Goal: Information Seeking & Learning: Learn about a topic

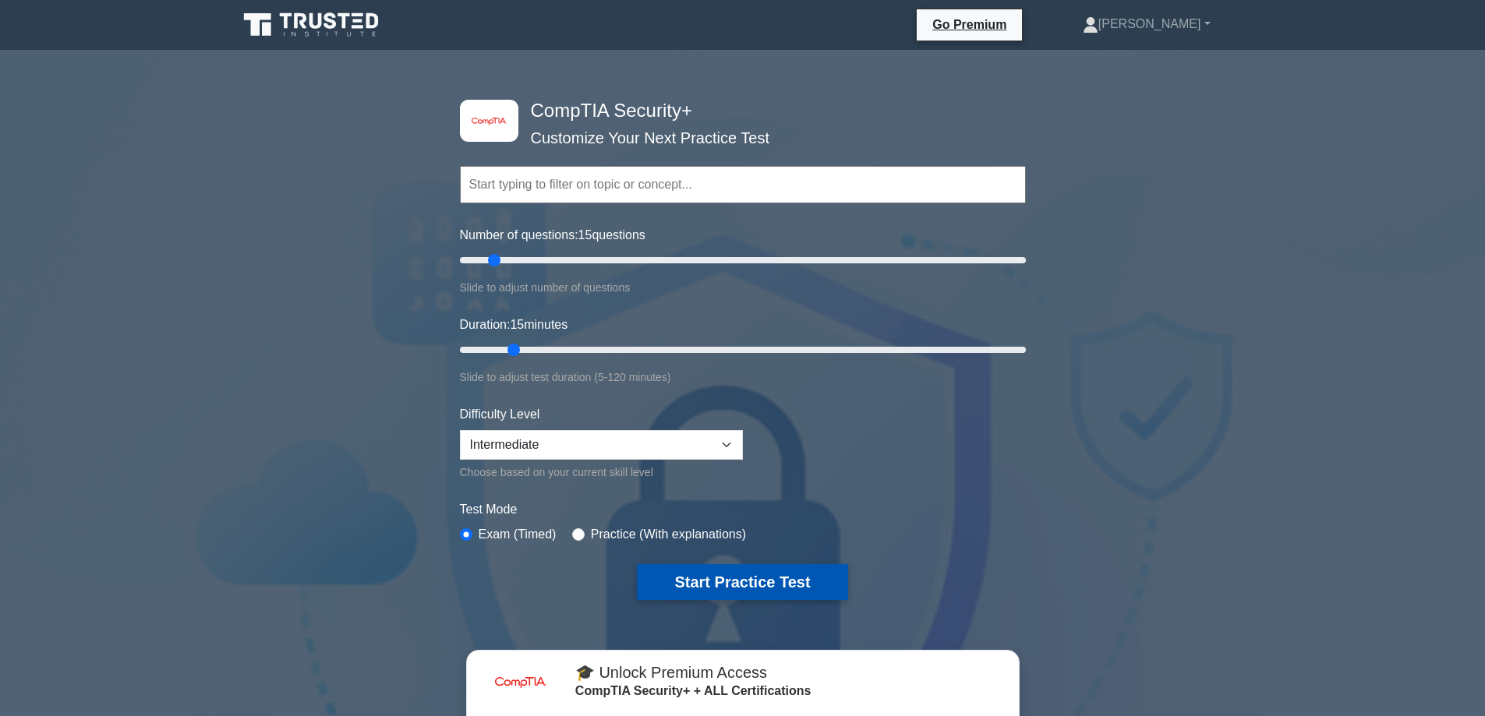
click at [778, 584] on button "Start Practice Test" at bounding box center [742, 582] width 210 height 36
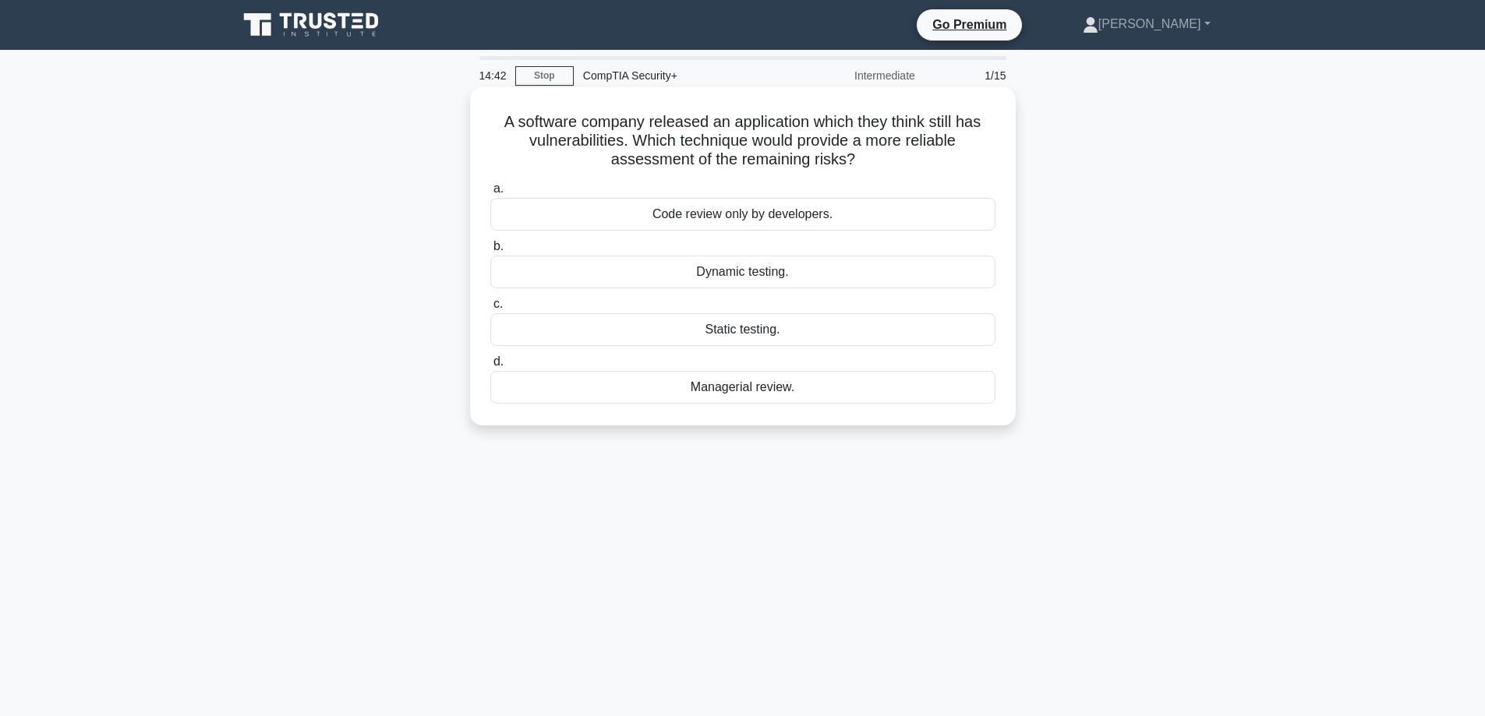
click at [853, 208] on div "Code review only by developers." at bounding box center [742, 214] width 505 height 33
click at [490, 194] on input "a. Code review only by developers." at bounding box center [490, 189] width 0 height 10
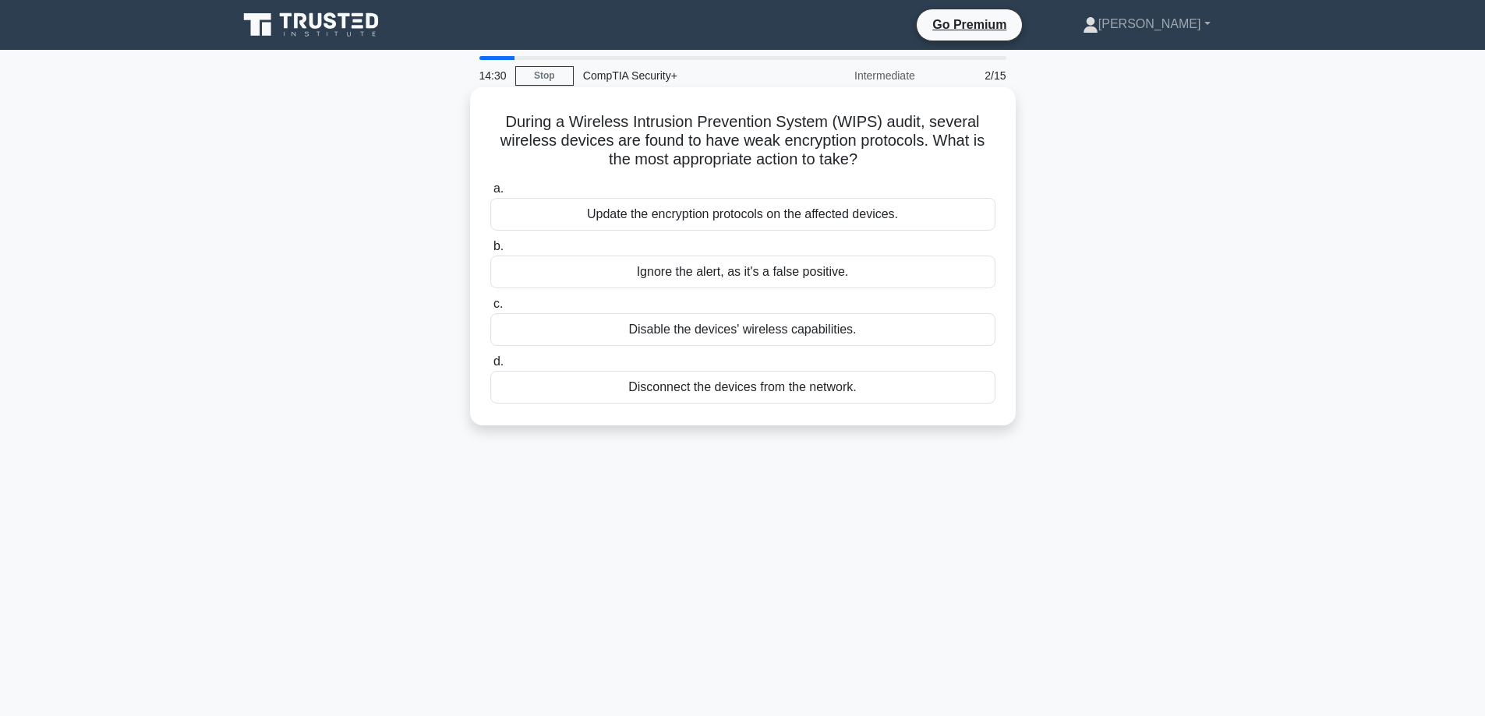
click at [908, 212] on div "Update the encryption protocols on the affected devices." at bounding box center [742, 214] width 505 height 33
click at [490, 194] on input "a. Update the encryption protocols on the affected devices." at bounding box center [490, 189] width 0 height 10
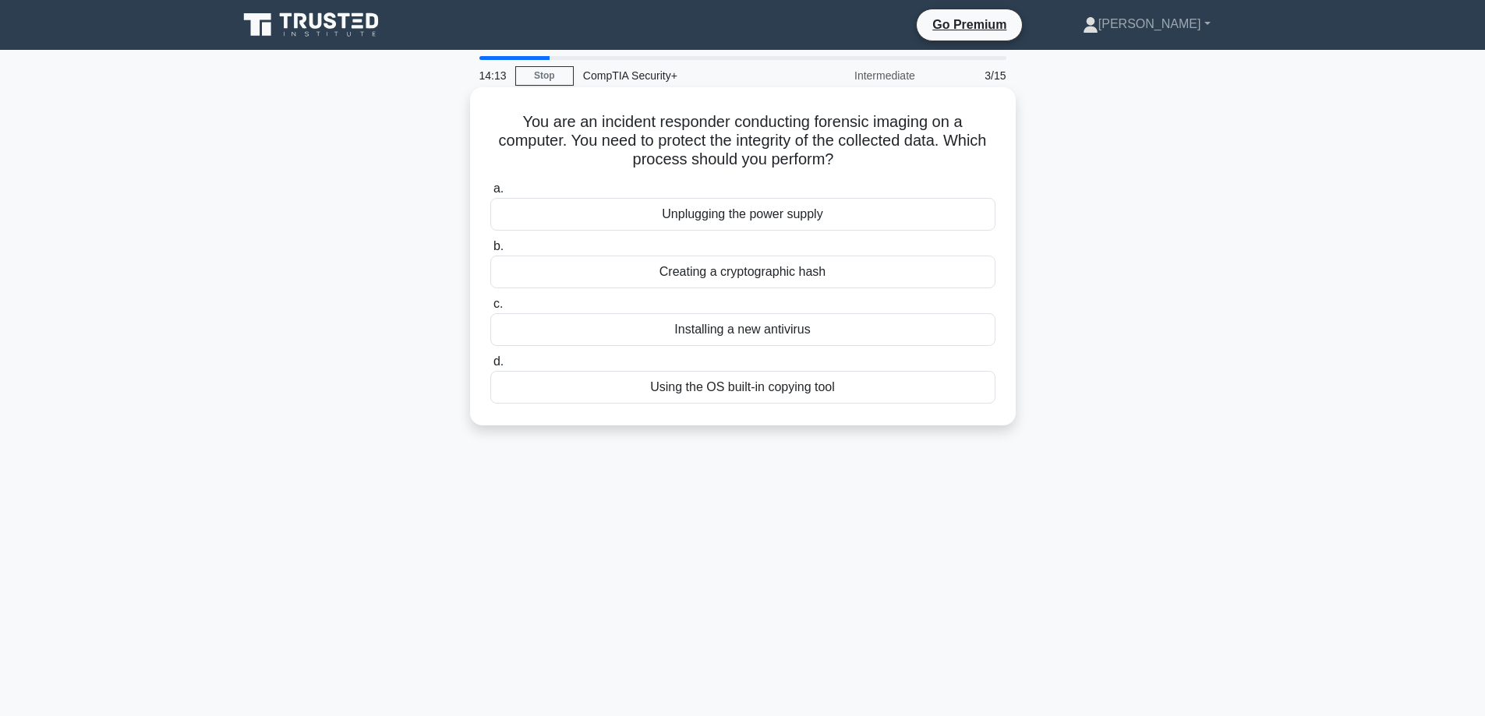
click at [889, 278] on div "Creating a cryptographic hash" at bounding box center [742, 272] width 505 height 33
click at [490, 252] on input "b. Creating a cryptographic hash" at bounding box center [490, 247] width 0 height 10
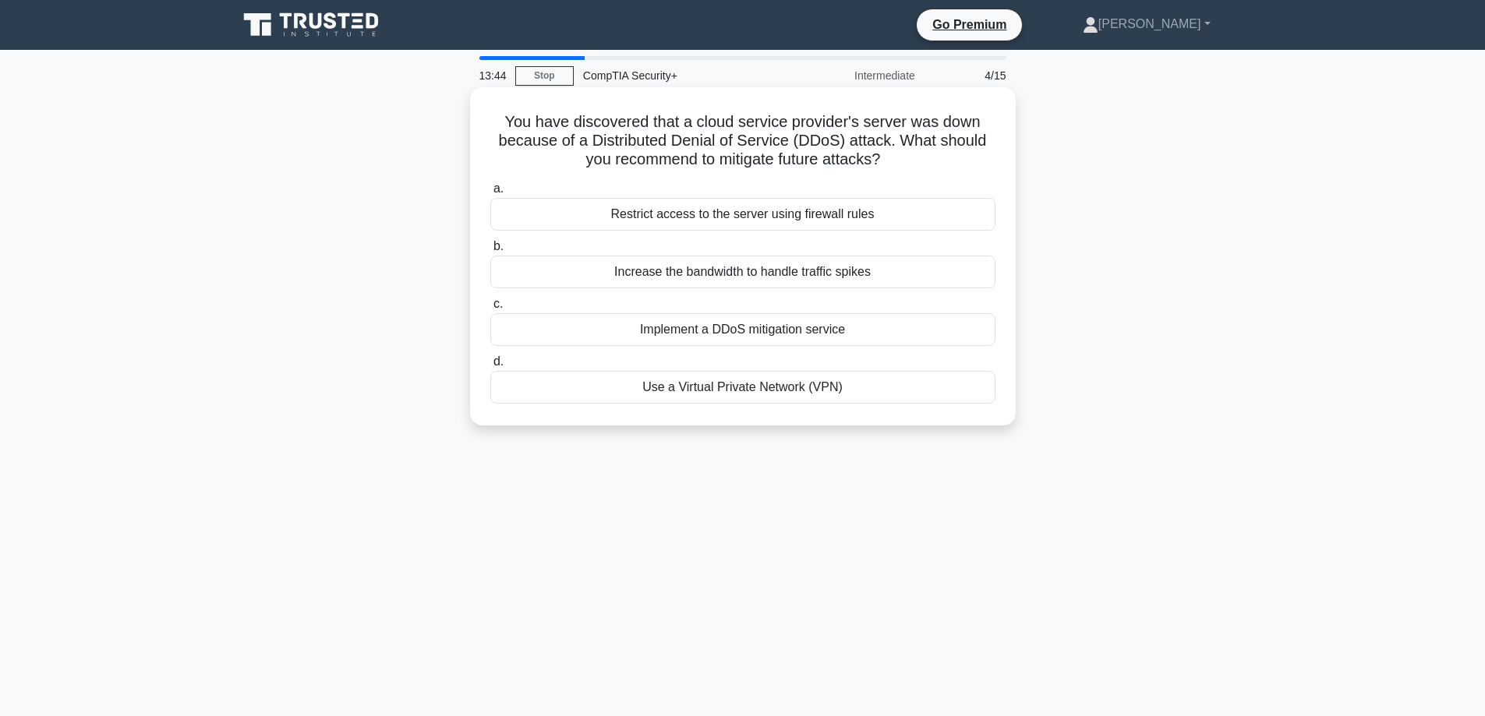
click at [888, 328] on div "Implement a DDoS mitigation service" at bounding box center [742, 329] width 505 height 33
click at [490, 309] on input "c. Implement a DDoS mitigation service" at bounding box center [490, 304] width 0 height 10
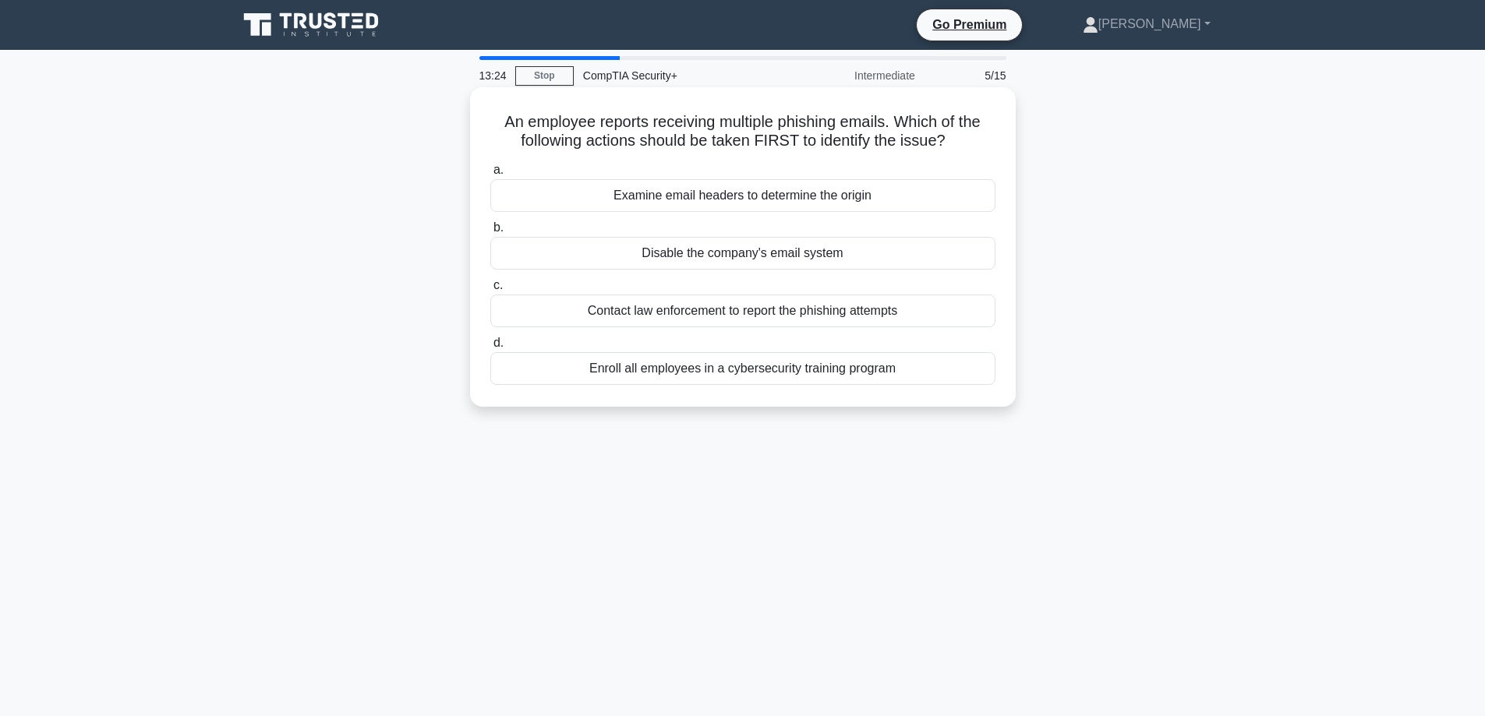
click at [898, 192] on div "Examine email headers to determine the origin" at bounding box center [742, 195] width 505 height 33
click at [490, 175] on input "a. Examine email headers to determine the origin" at bounding box center [490, 170] width 0 height 10
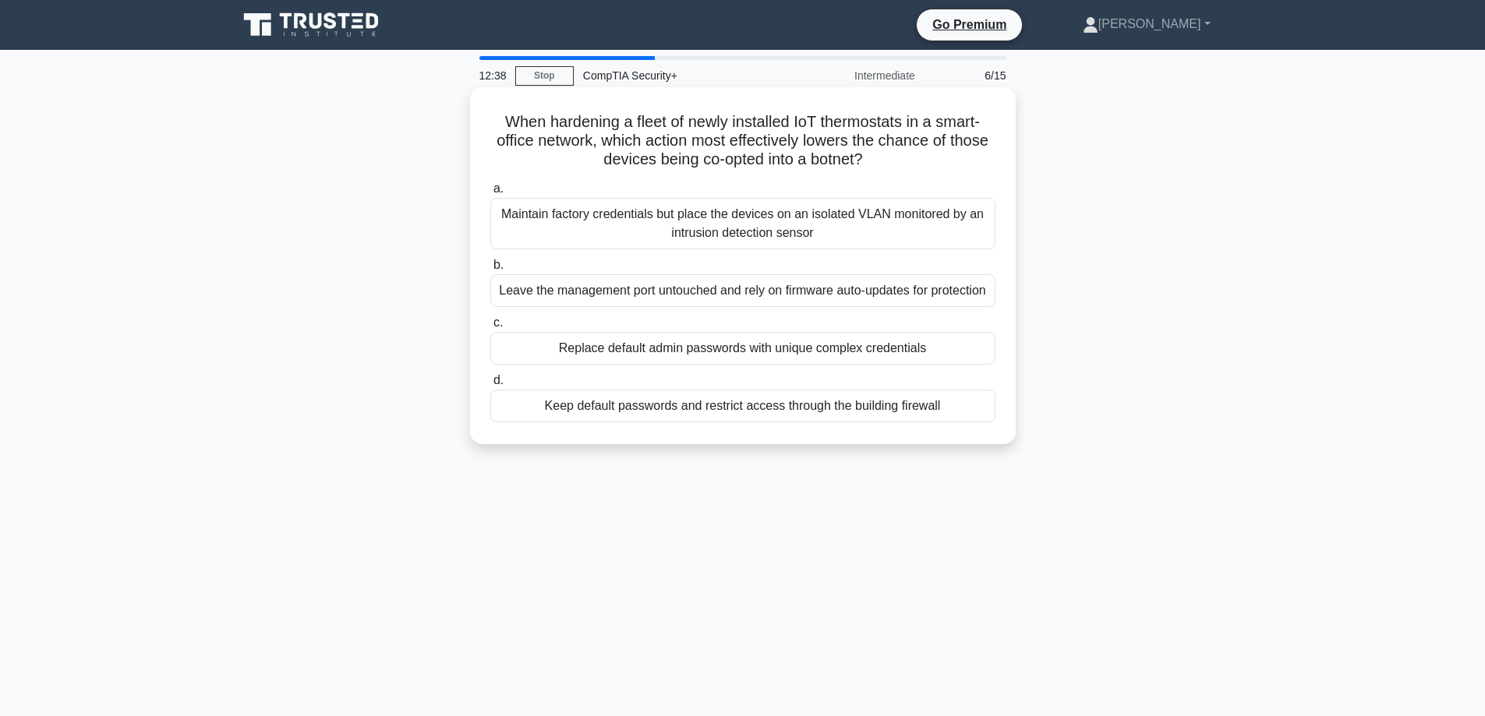
click at [878, 365] on div "Replace default admin passwords with unique complex credentials" at bounding box center [742, 348] width 505 height 33
click at [490, 328] on input "c. Replace default admin passwords with unique complex credentials" at bounding box center [490, 323] width 0 height 10
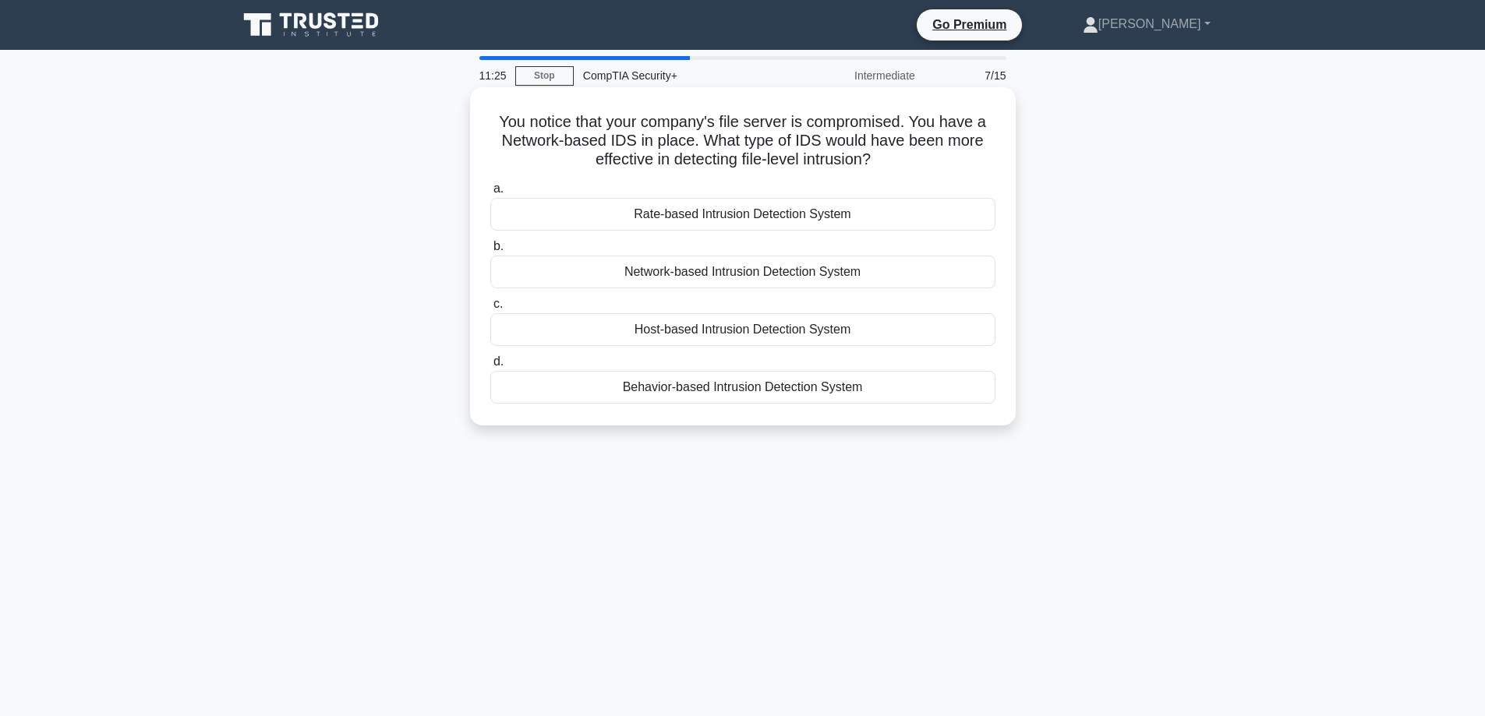
click at [854, 338] on div "Host-based Intrusion Detection System" at bounding box center [742, 329] width 505 height 33
click at [490, 309] on input "c. Host-based Intrusion Detection System" at bounding box center [490, 304] width 0 height 10
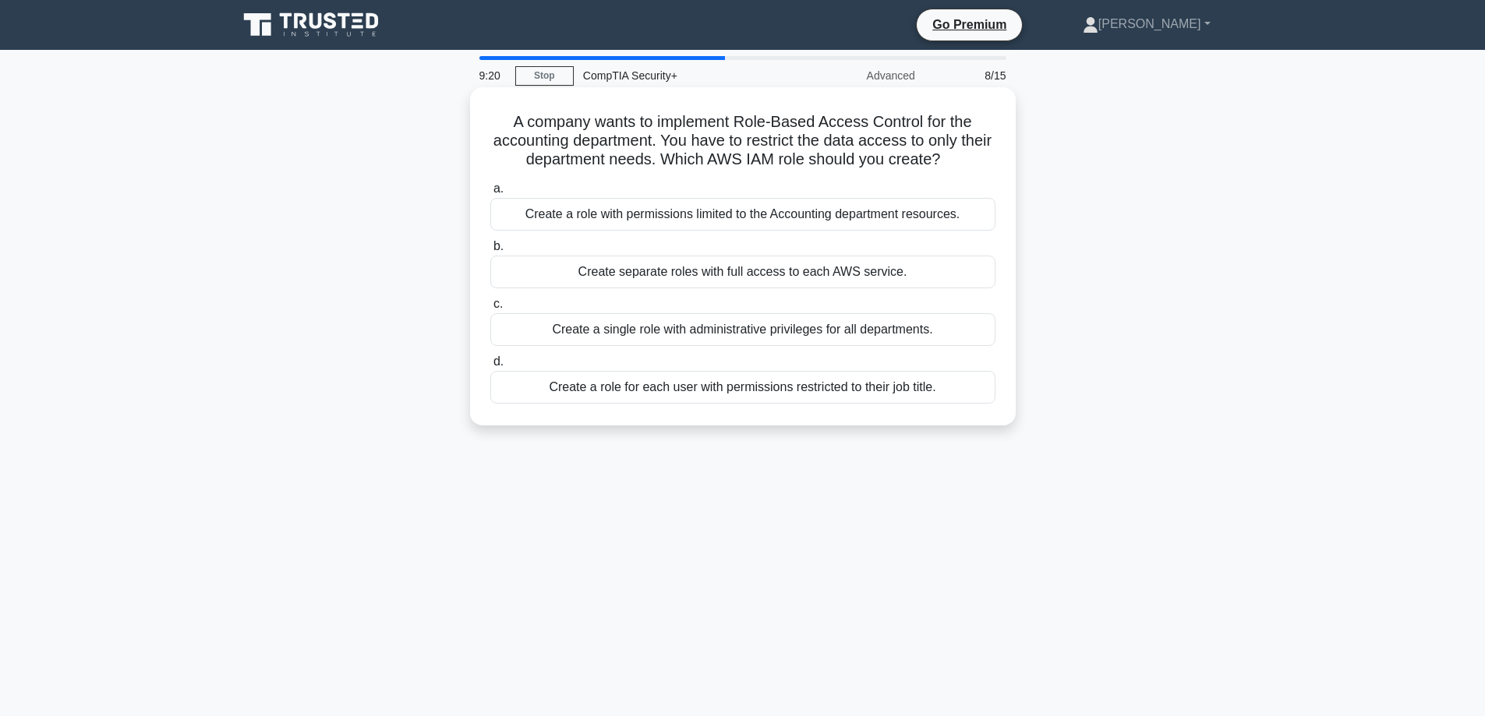
click at [783, 398] on div "Create a role for each user with permissions restricted to their job title." at bounding box center [742, 387] width 505 height 33
click at [490, 367] on input "d. Create a role for each user with permissions restricted to their job title." at bounding box center [490, 362] width 0 height 10
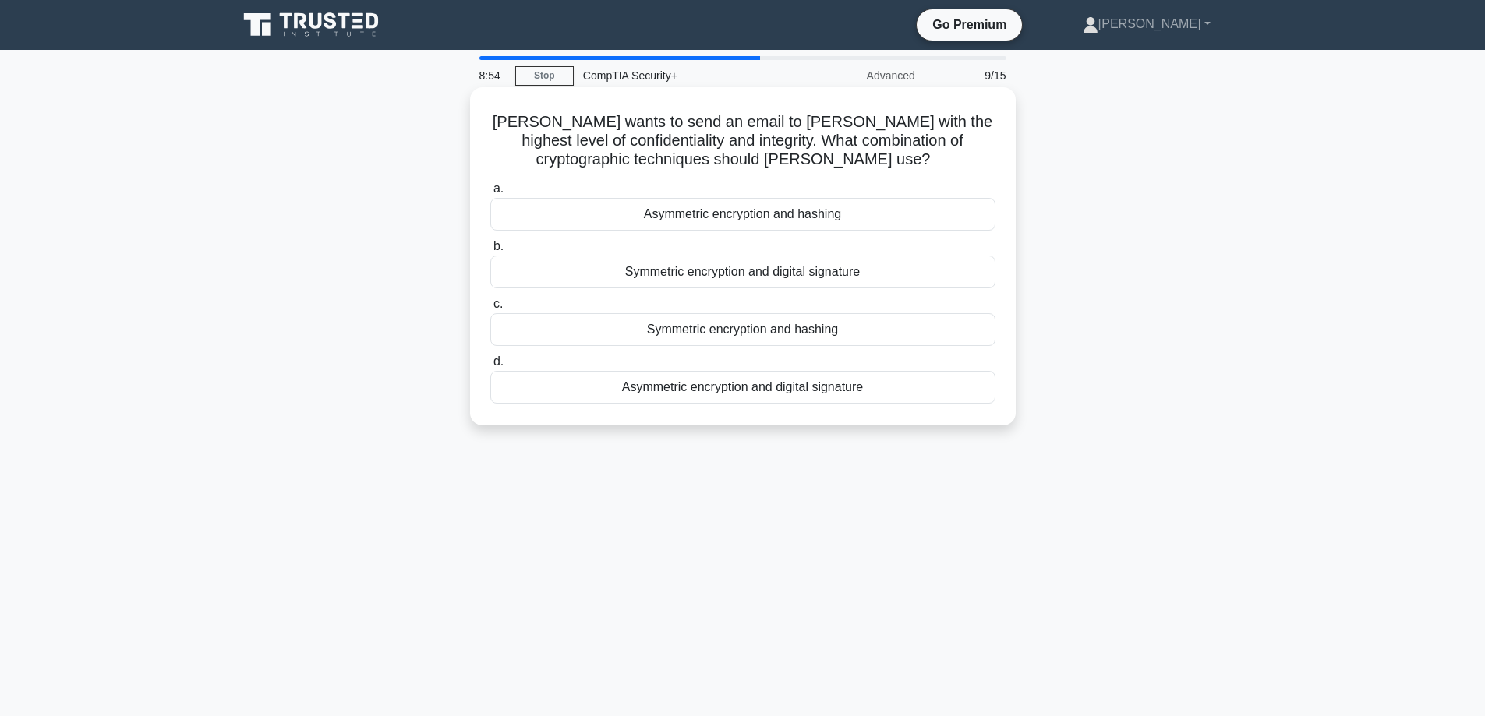
click at [861, 282] on div "Symmetric encryption and digital signature" at bounding box center [742, 272] width 505 height 33
click at [490, 252] on input "b. Symmetric encryption and digital signature" at bounding box center [490, 247] width 0 height 10
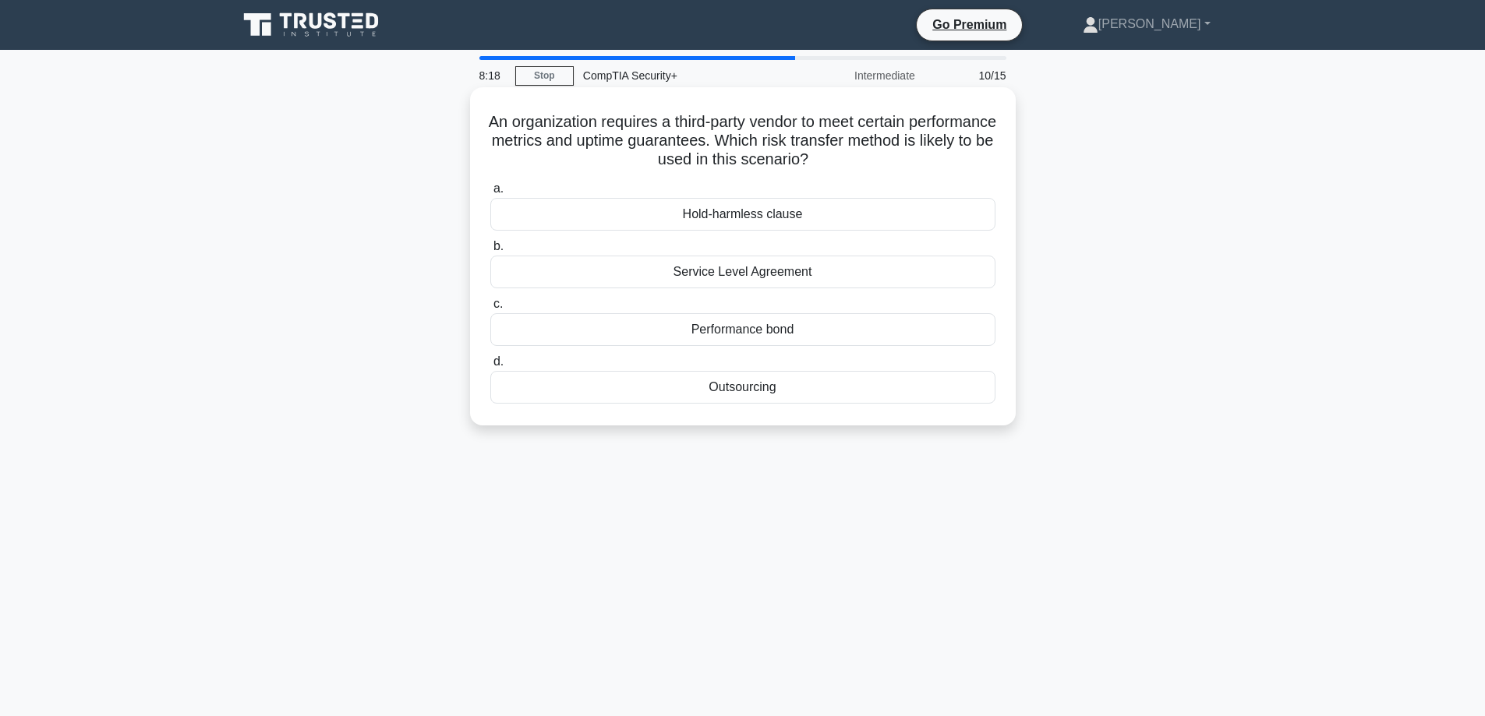
click at [860, 396] on div "Outsourcing" at bounding box center [742, 387] width 505 height 33
click at [490, 367] on input "d. Outsourcing" at bounding box center [490, 362] width 0 height 10
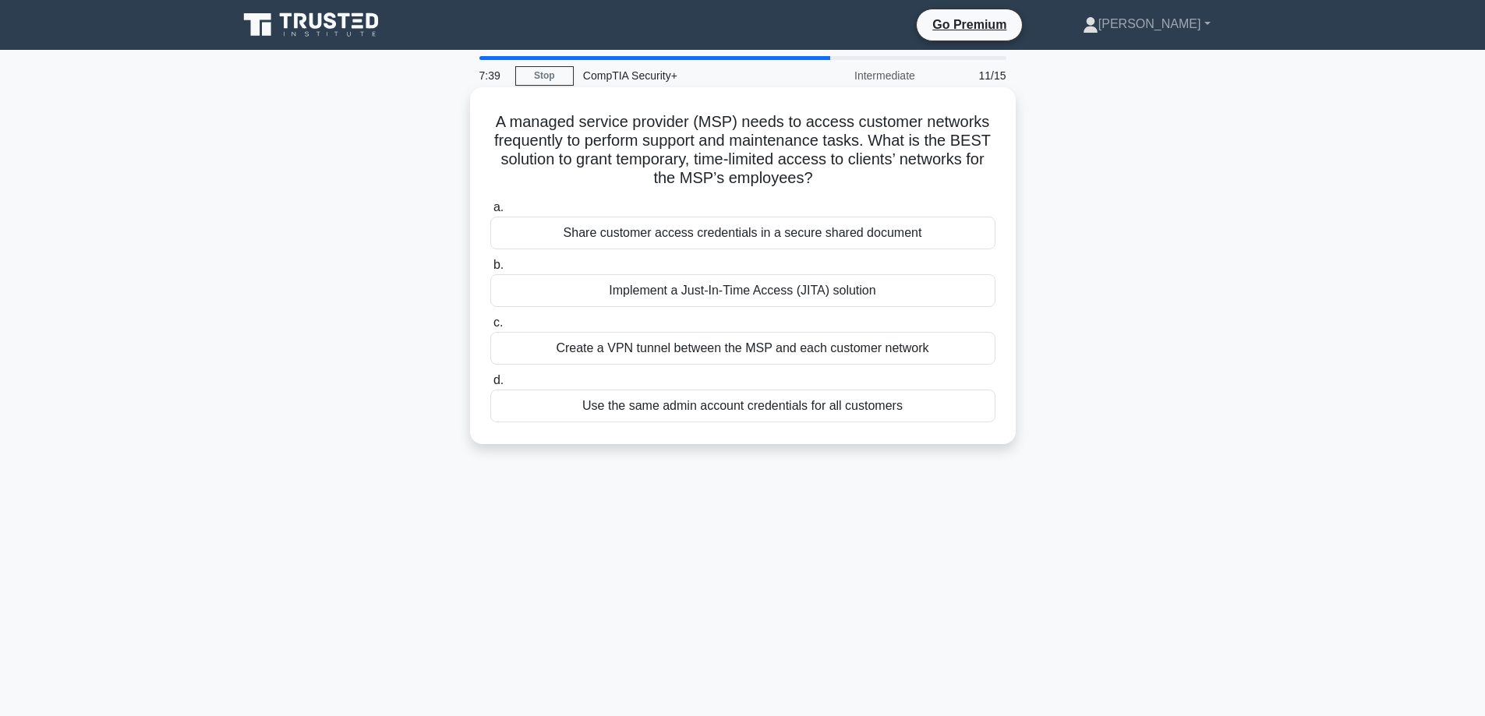
click at [735, 292] on div "Implement a Just-In-Time Access (JITA) solution" at bounding box center [742, 290] width 505 height 33
click at [490, 270] on input "b. Implement a Just-In-Time Access (JITA) solution" at bounding box center [490, 265] width 0 height 10
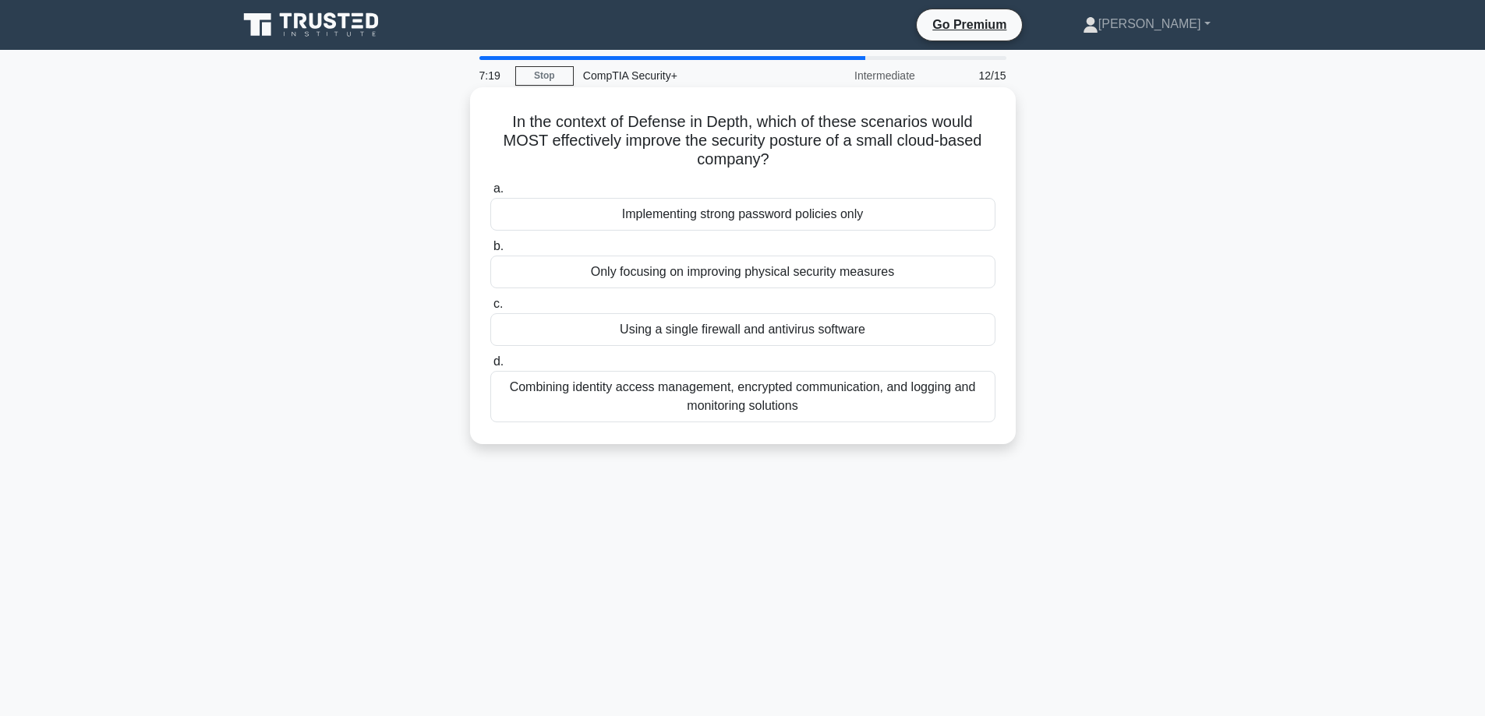
click at [794, 410] on div "Combining identity access management, encrypted communication, and logging and …" at bounding box center [742, 396] width 505 height 51
click at [490, 367] on input "d. Combining identity access management, encrypted communication, and logging a…" at bounding box center [490, 362] width 0 height 10
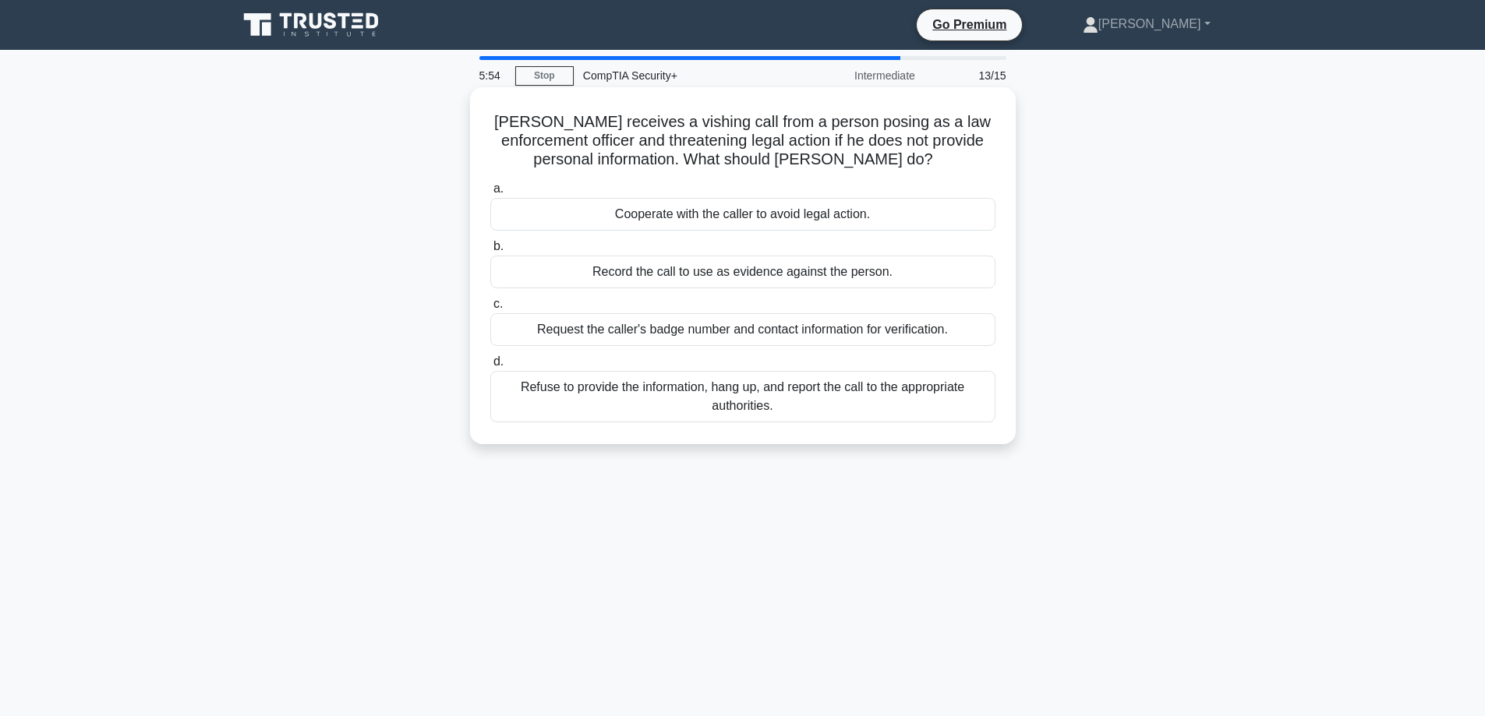
click at [791, 413] on div "Refuse to provide the information, hang up, and report the call to the appropri…" at bounding box center [742, 396] width 505 height 51
click at [490, 367] on input "d. Refuse to provide the information, hang up, and report the call to the appro…" at bounding box center [490, 362] width 0 height 10
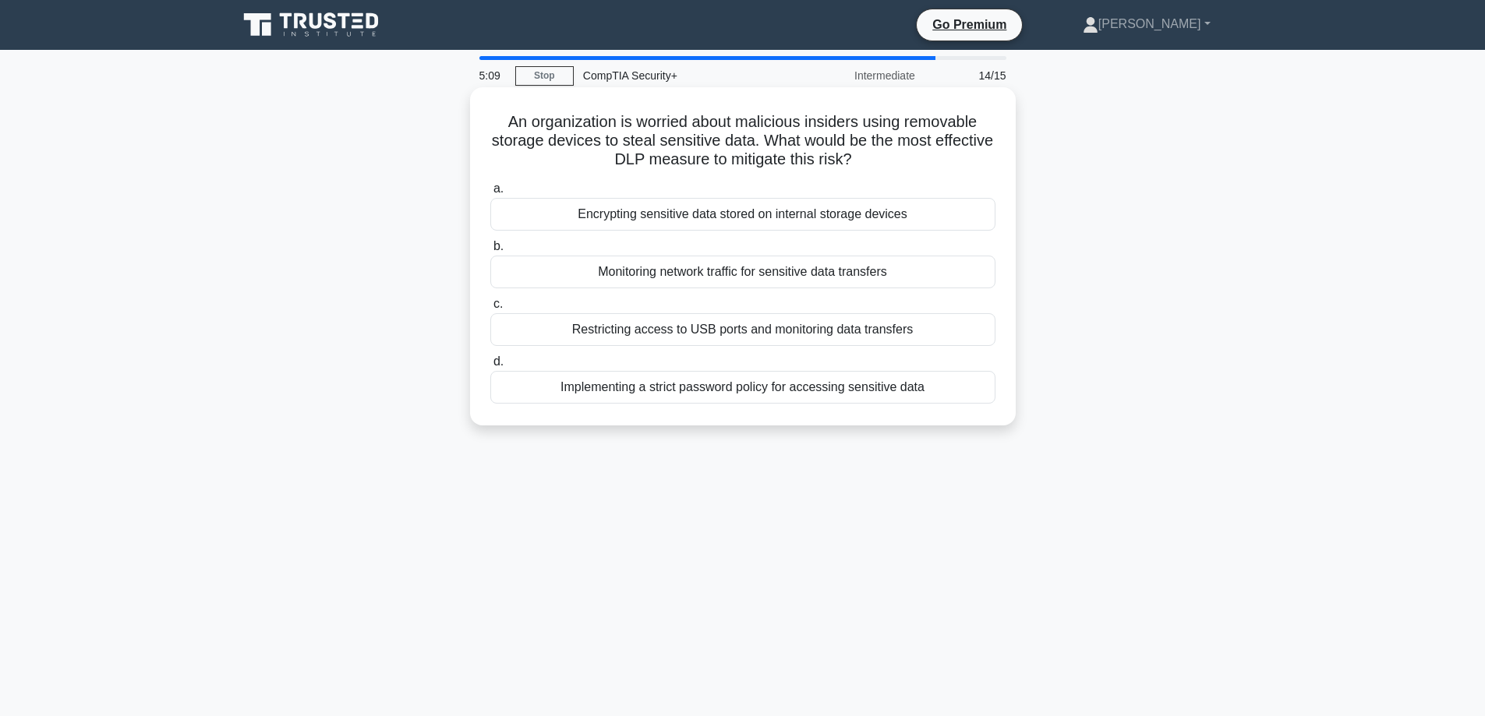
click at [875, 330] on div "Restricting access to USB ports and monitoring data transfers" at bounding box center [742, 329] width 505 height 33
click at [490, 309] on input "c. Restricting access to USB ports and monitoring data transfers" at bounding box center [490, 304] width 0 height 10
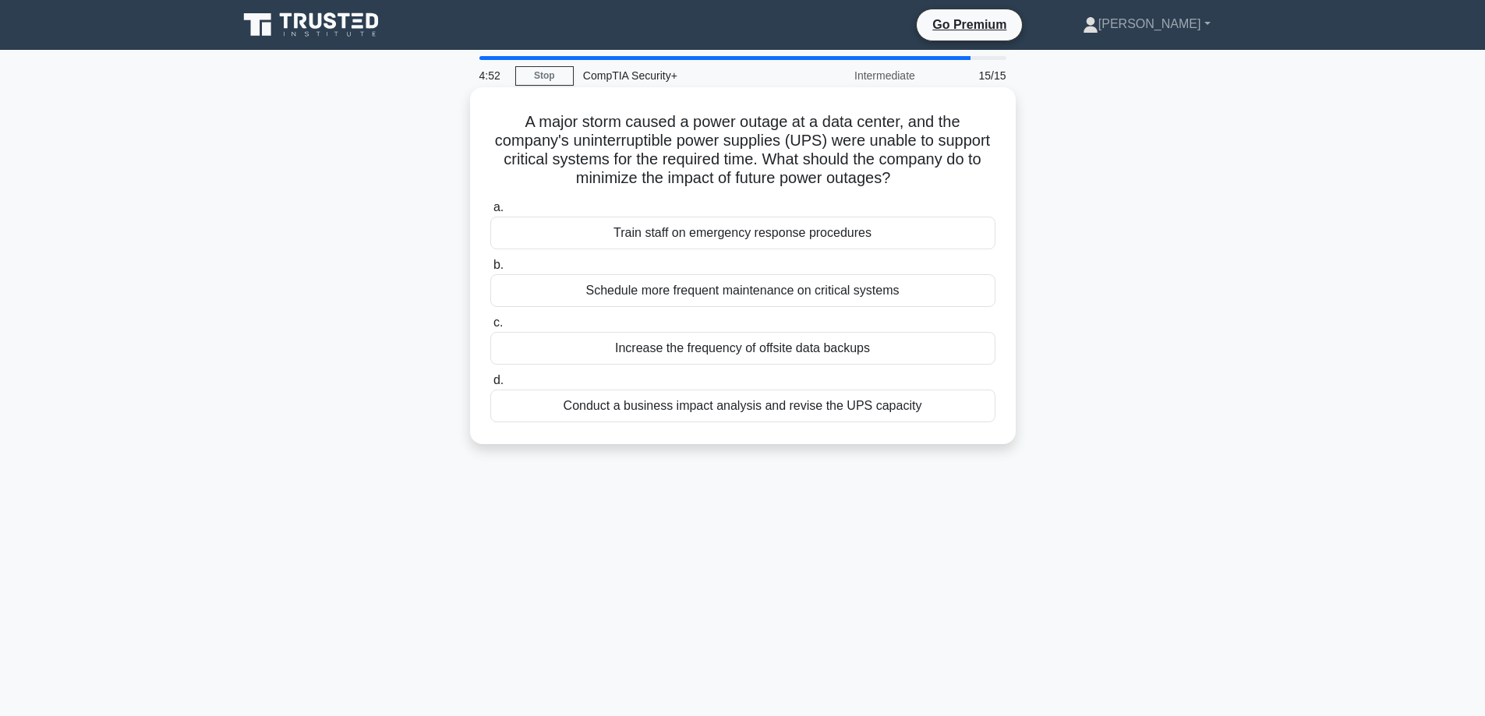
click at [877, 348] on div "Increase the frequency of offsite data backups" at bounding box center [742, 348] width 505 height 33
click at [490, 328] on input "c. Increase the frequency of offsite data backups" at bounding box center [490, 323] width 0 height 10
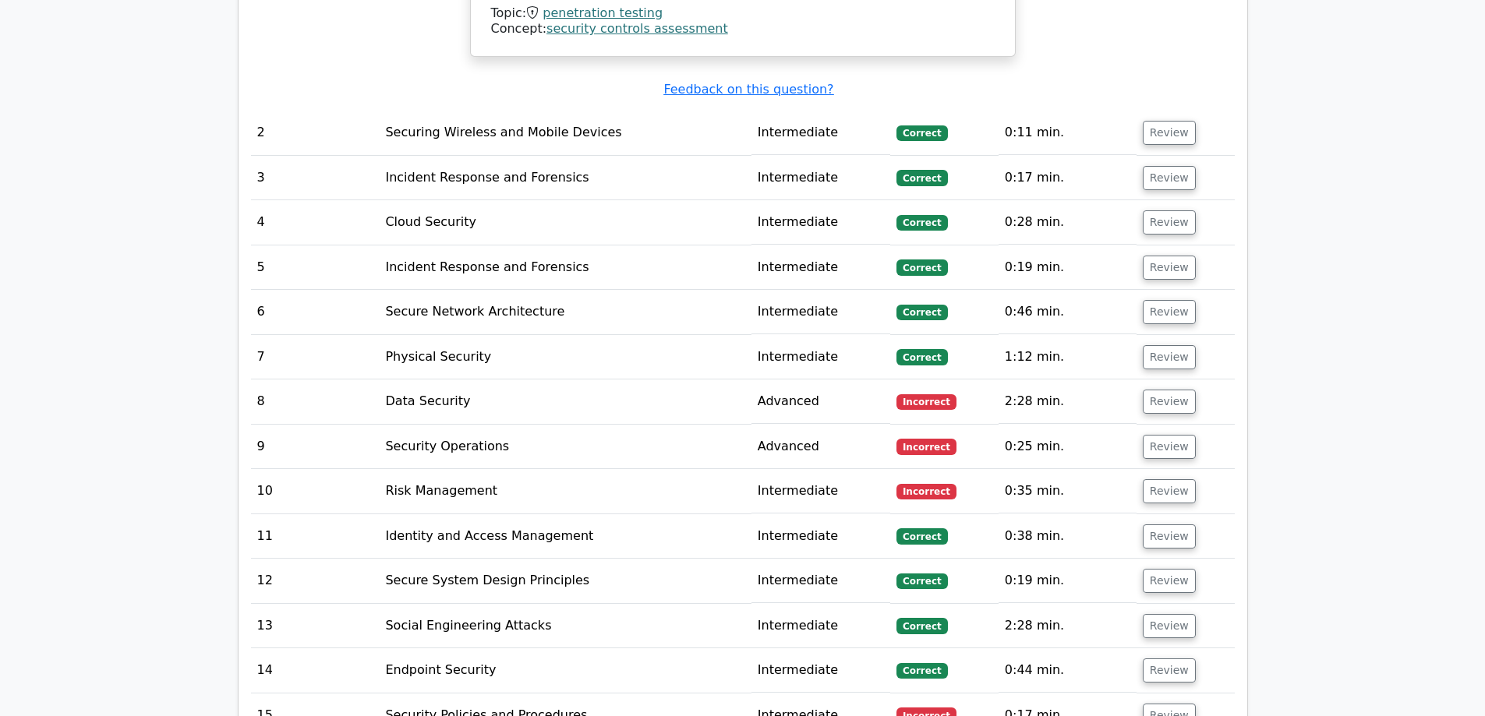
scroll to position [2163, 0]
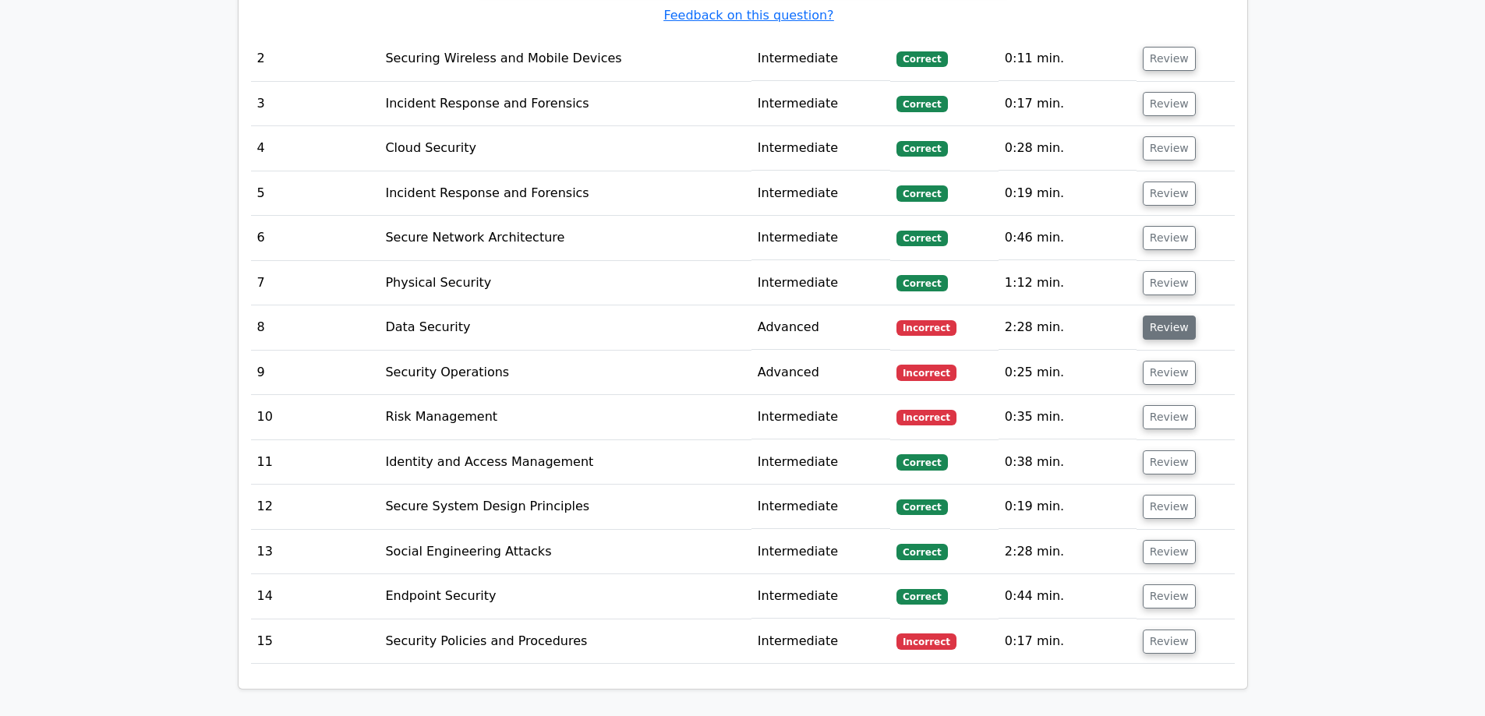
click at [1159, 316] on button "Review" at bounding box center [1169, 328] width 53 height 24
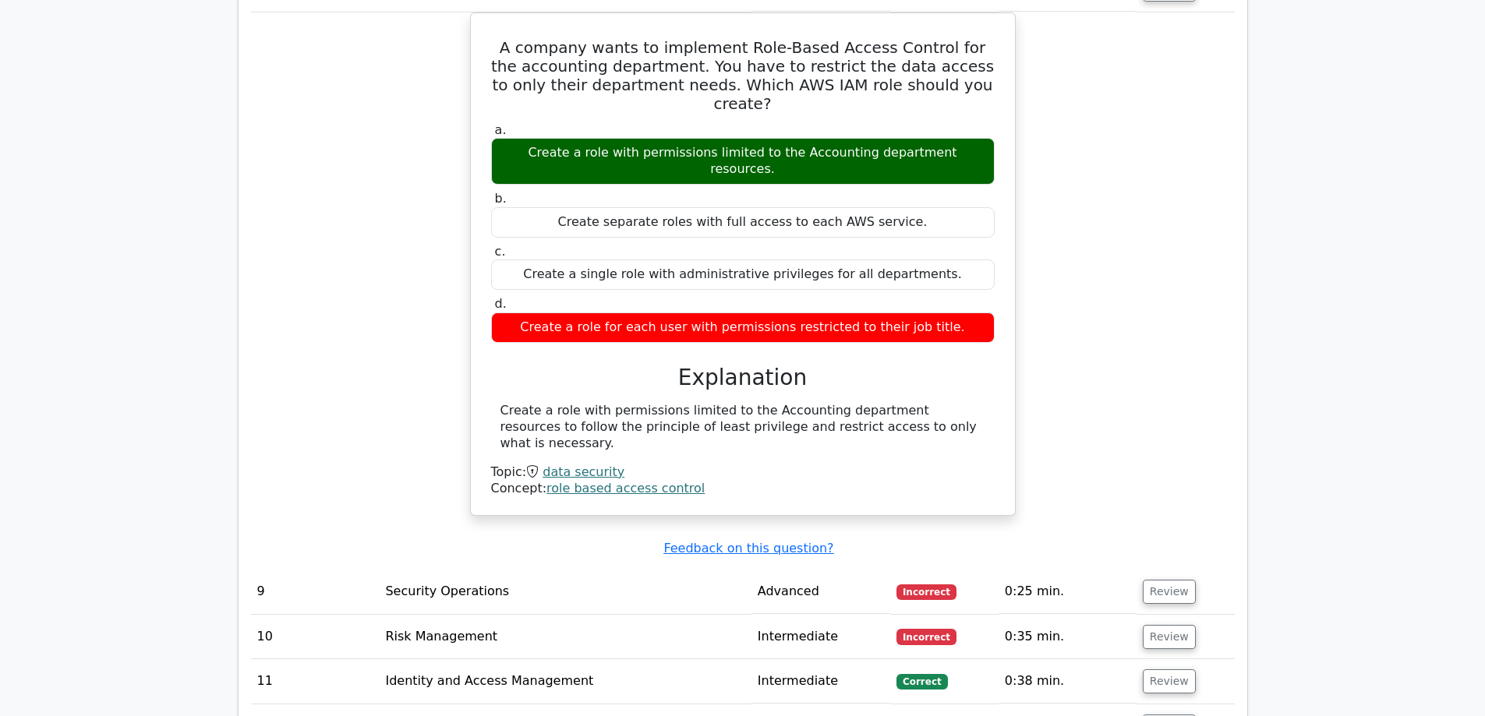
scroll to position [2475, 0]
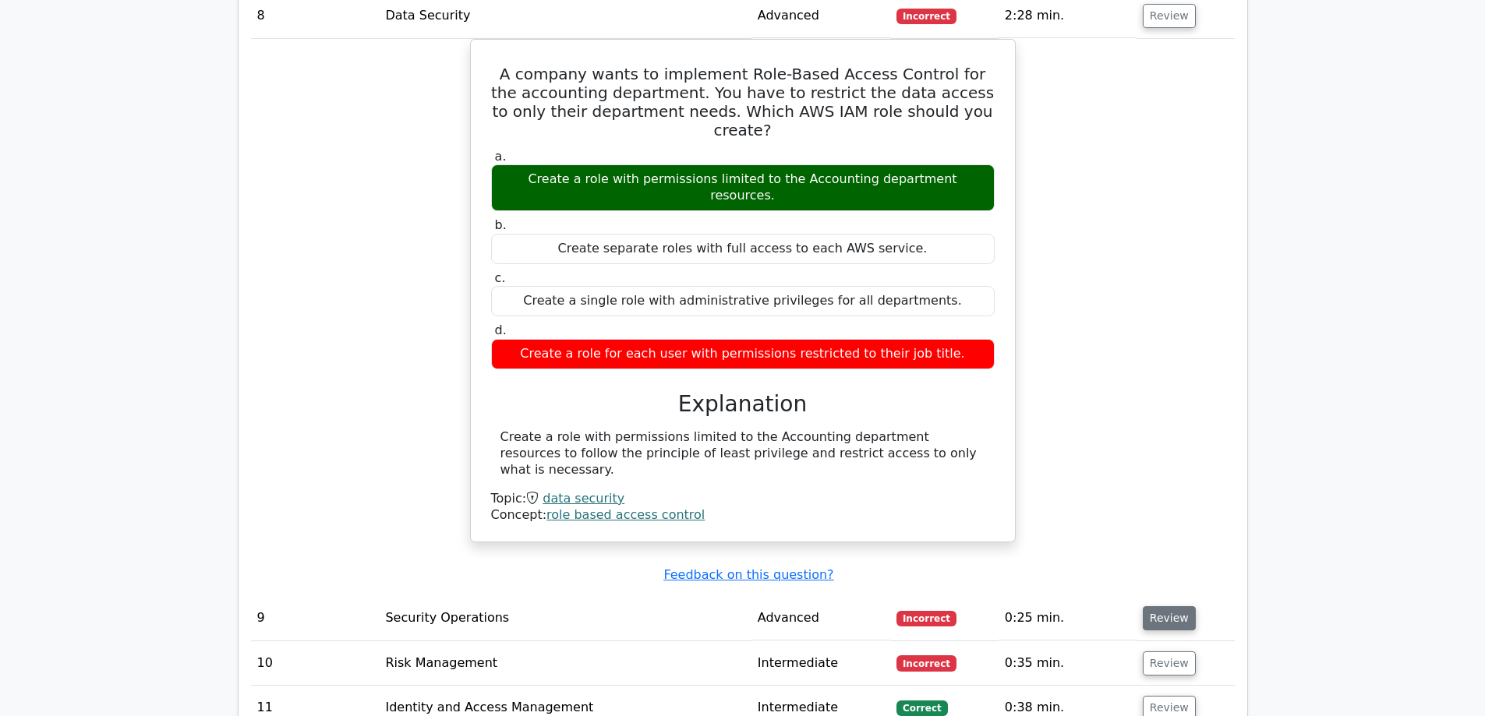
click at [1156, 606] on button "Review" at bounding box center [1169, 618] width 53 height 24
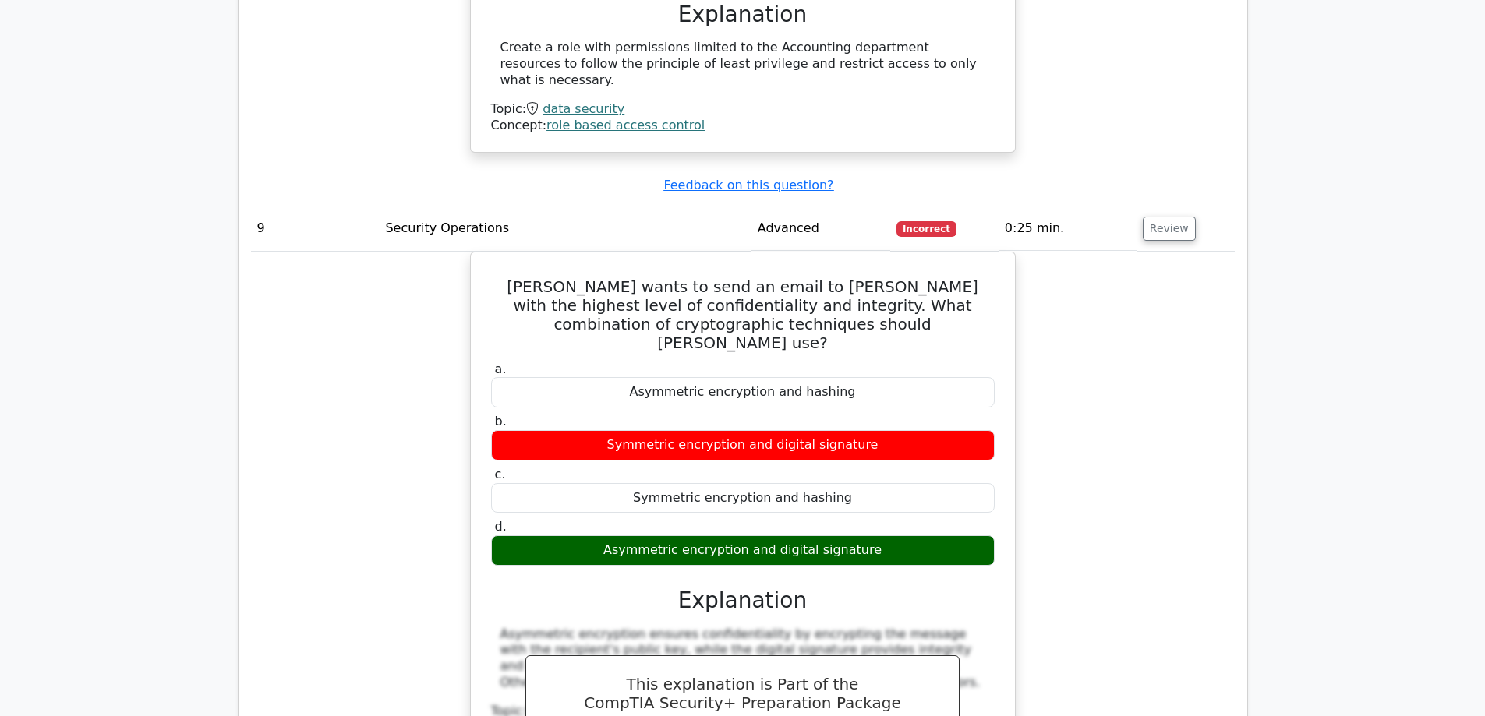
scroll to position [2943, 0]
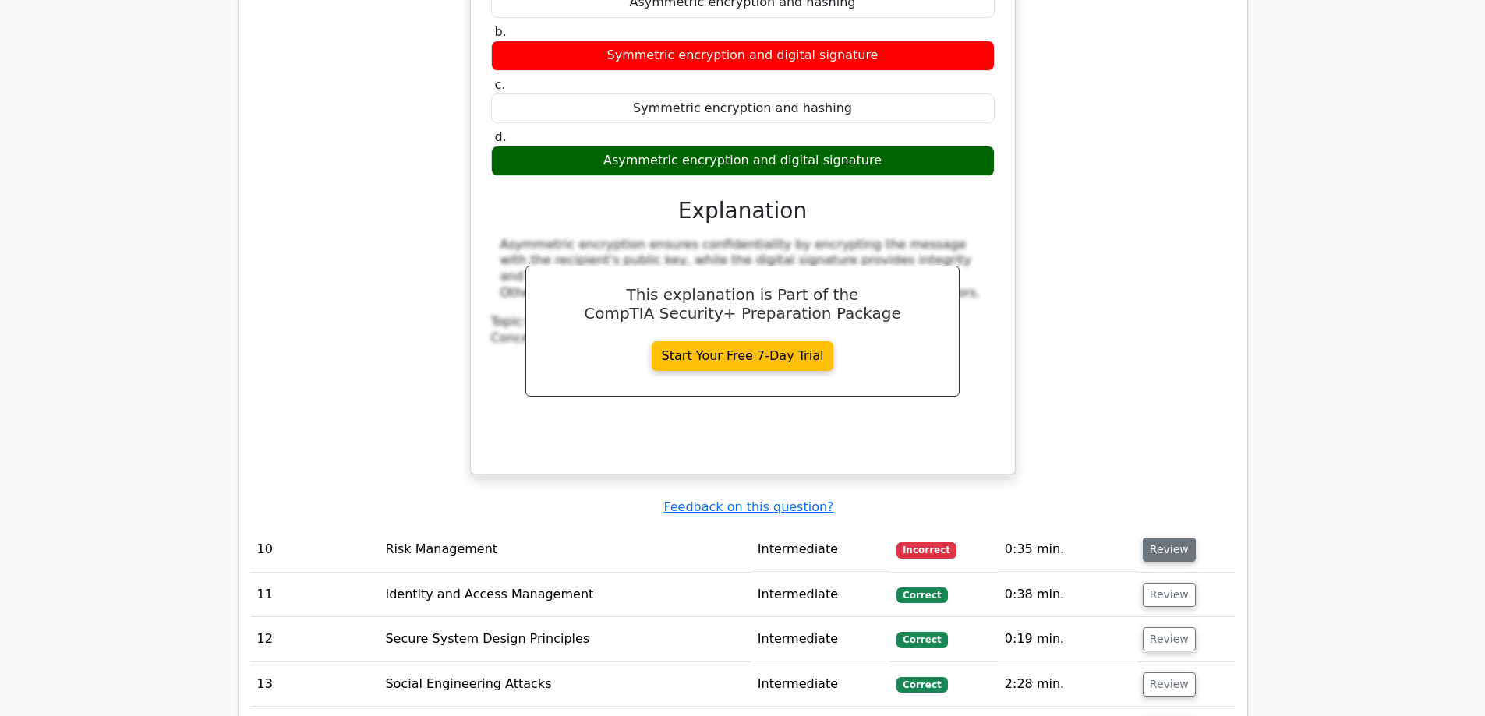
click at [1160, 538] on button "Review" at bounding box center [1169, 550] width 53 height 24
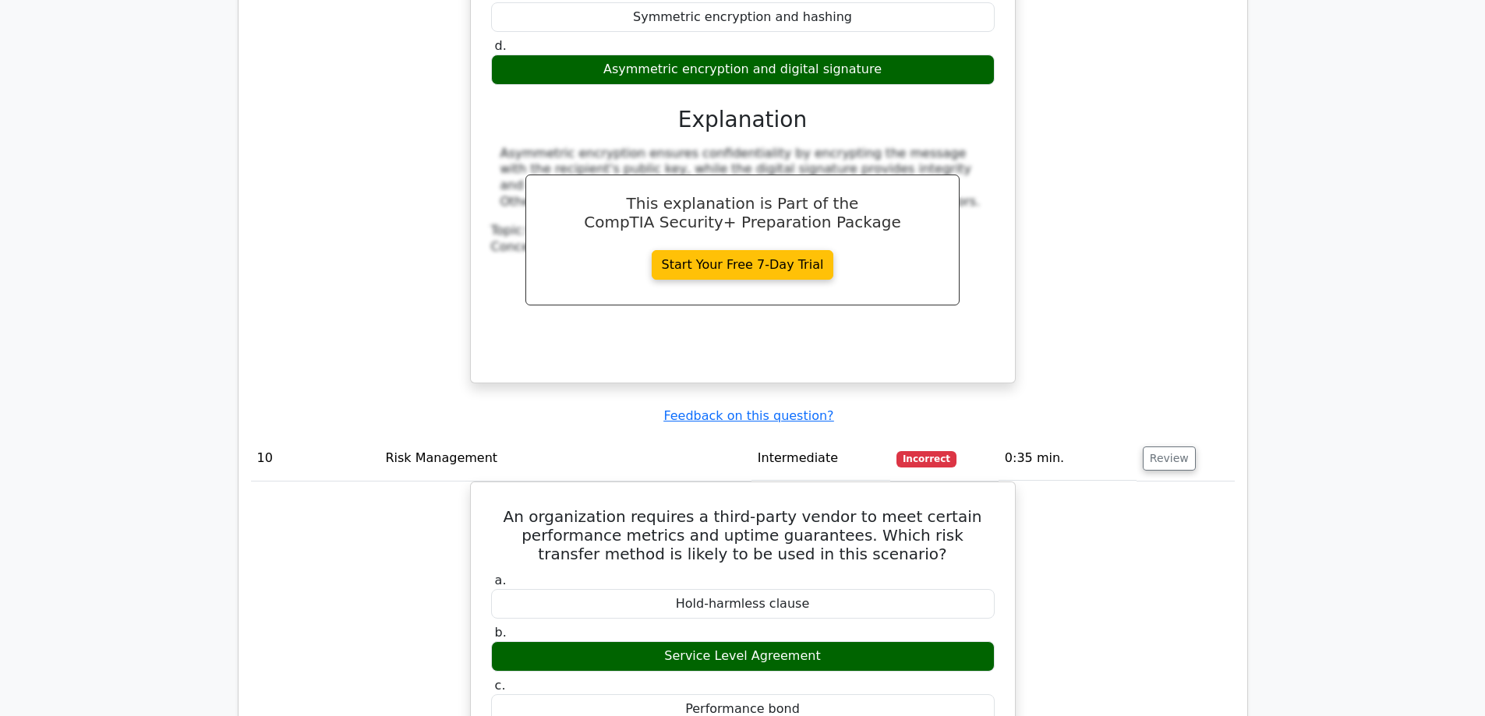
scroll to position [3566, 0]
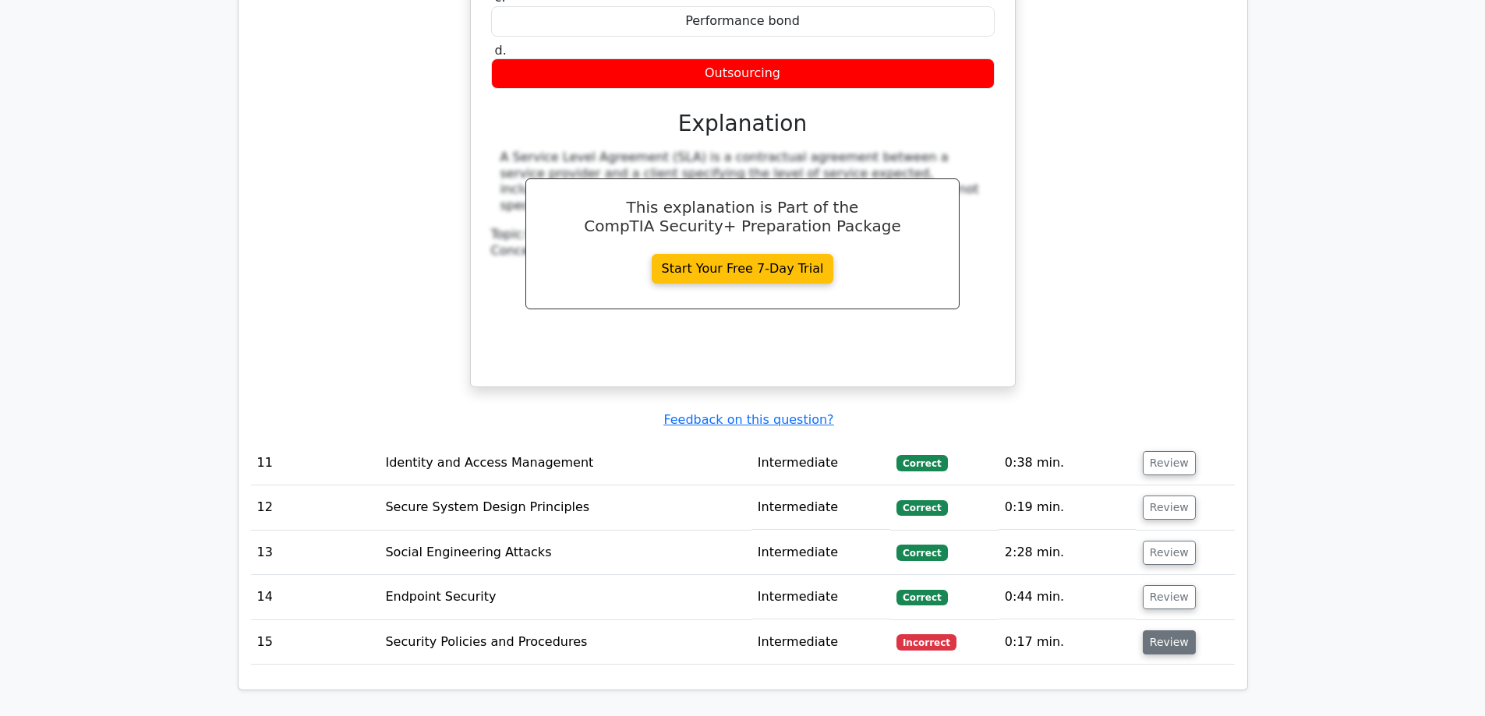
click at [1168, 631] on button "Review" at bounding box center [1169, 643] width 53 height 24
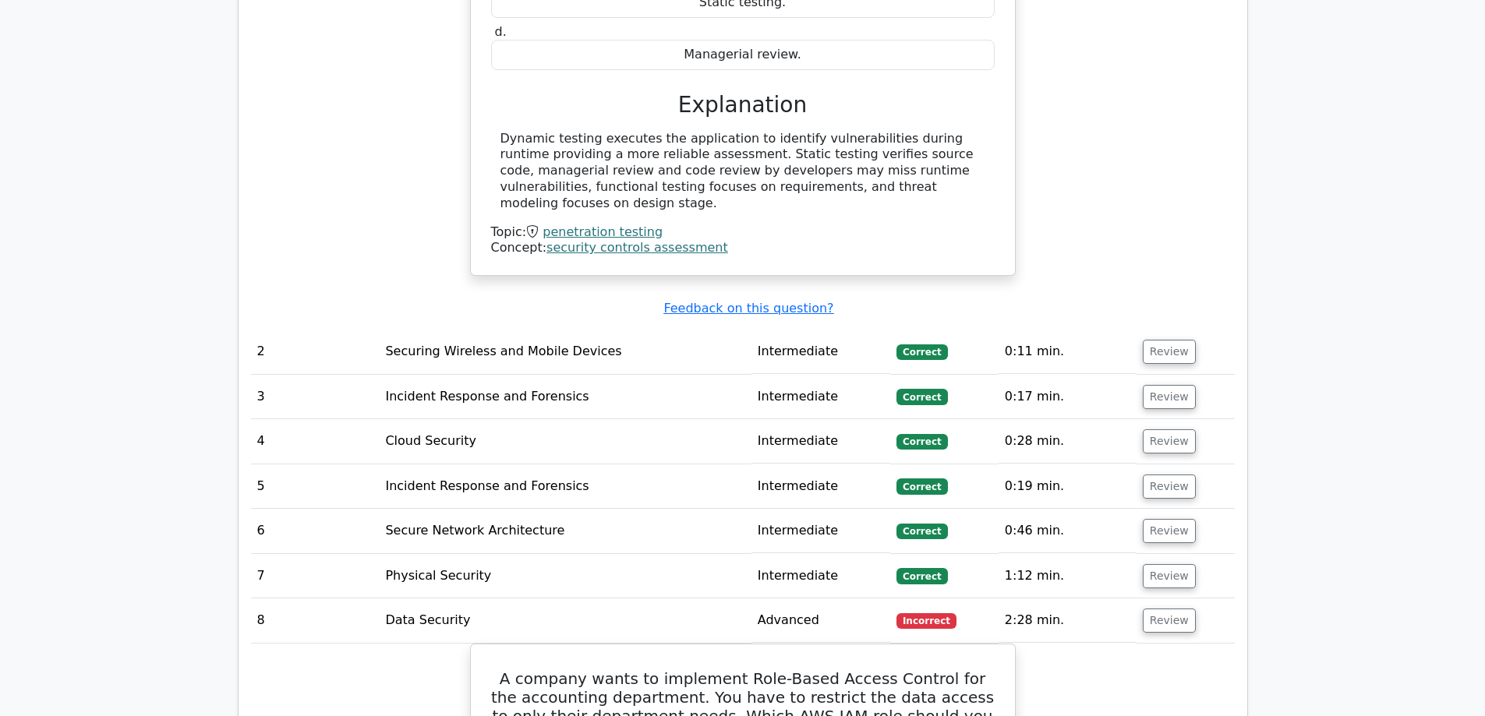
scroll to position [1851, 0]
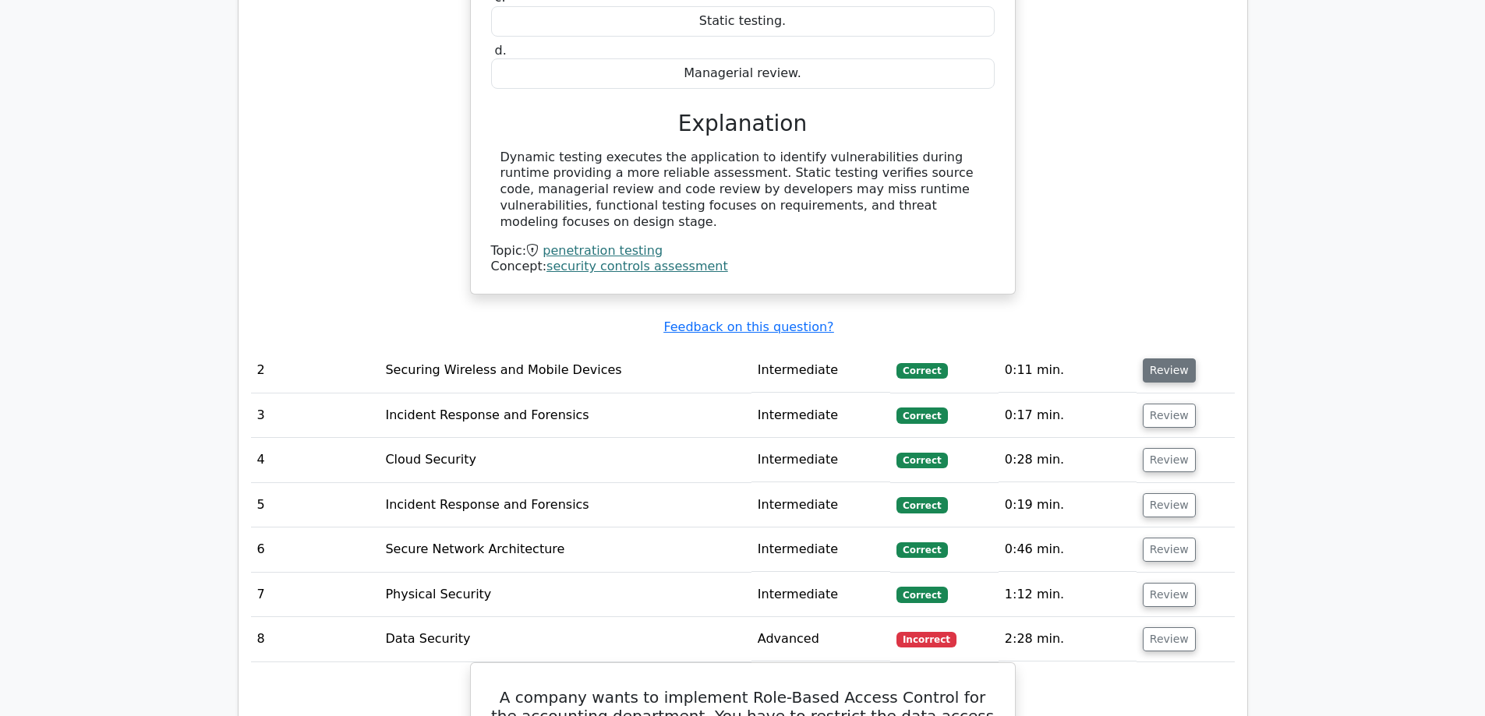
click at [1174, 362] on button "Review" at bounding box center [1169, 371] width 53 height 24
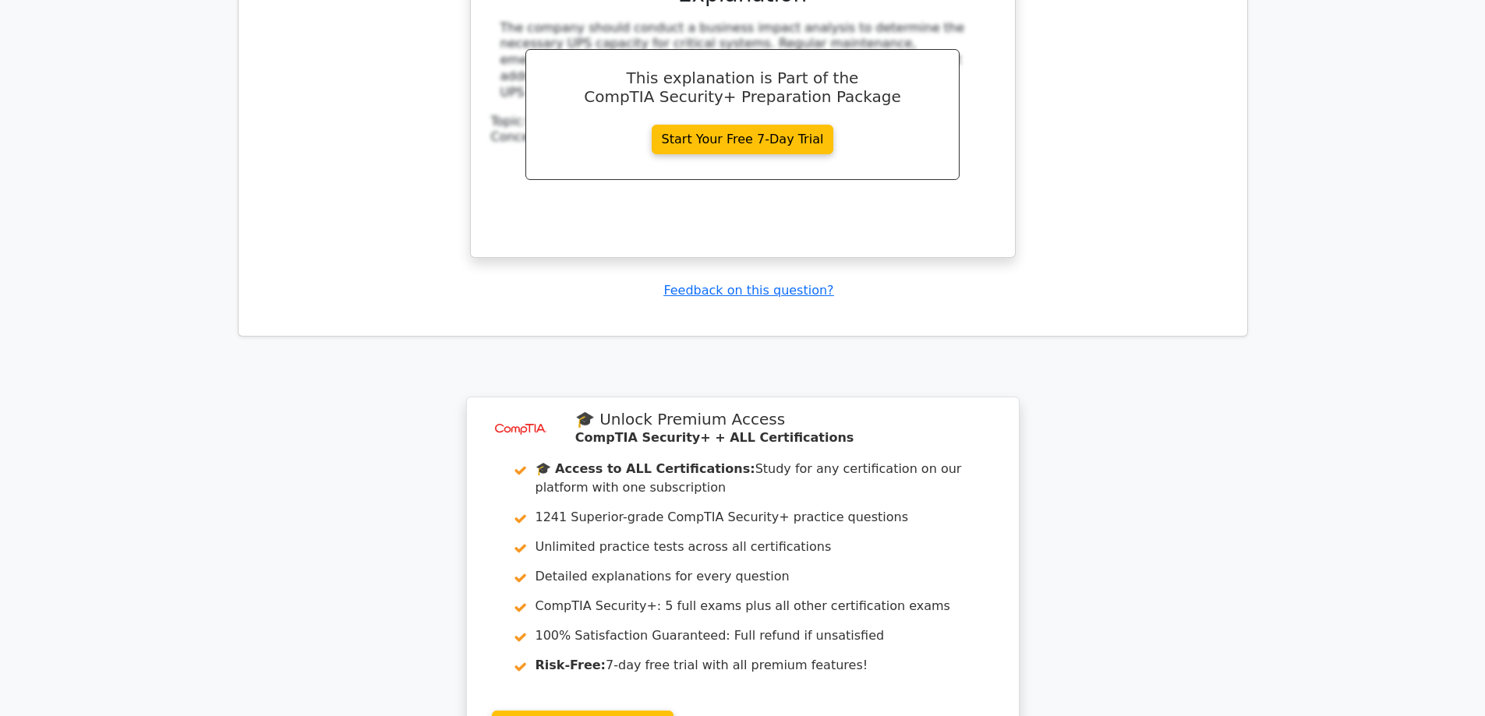
scroll to position [5860, 0]
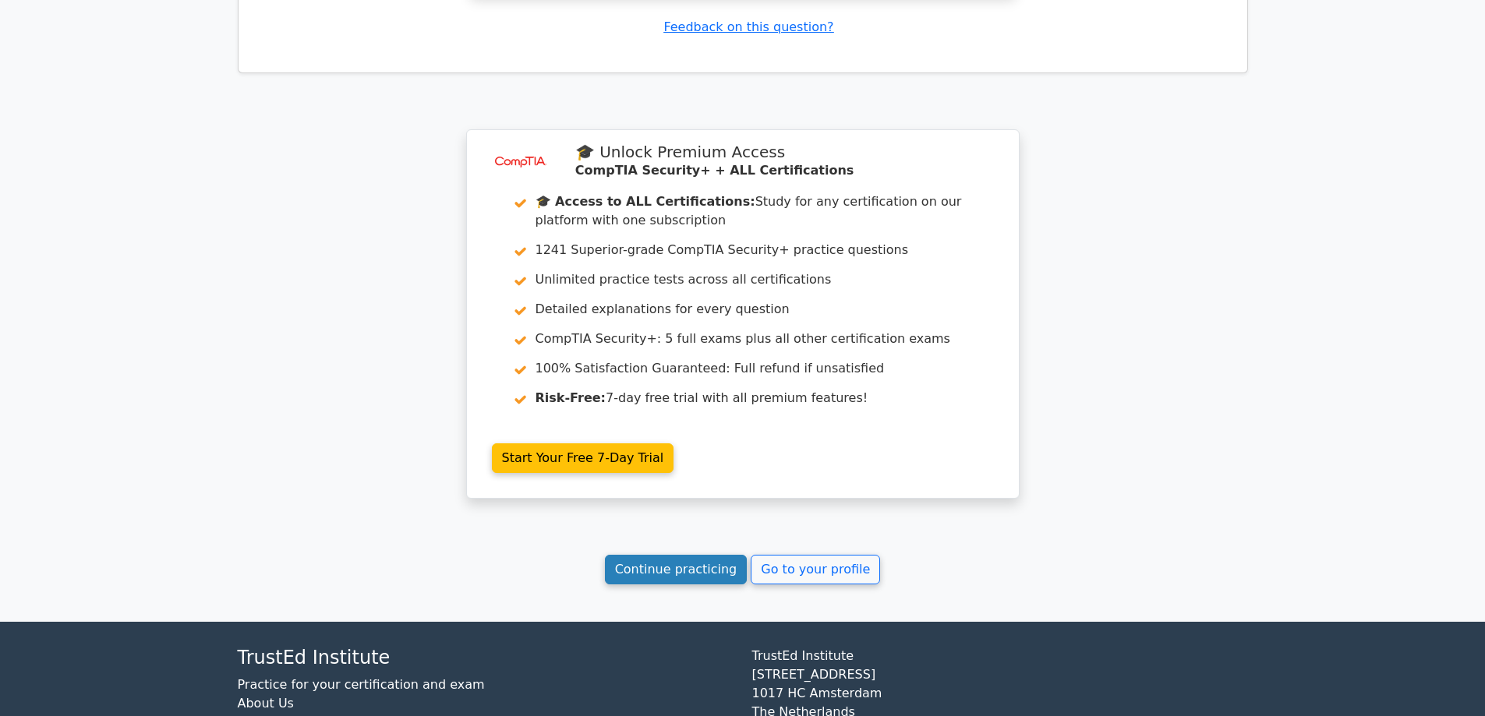
click at [726, 555] on link "Continue practicing" at bounding box center [676, 570] width 143 height 30
